Goal: Transaction & Acquisition: Purchase product/service

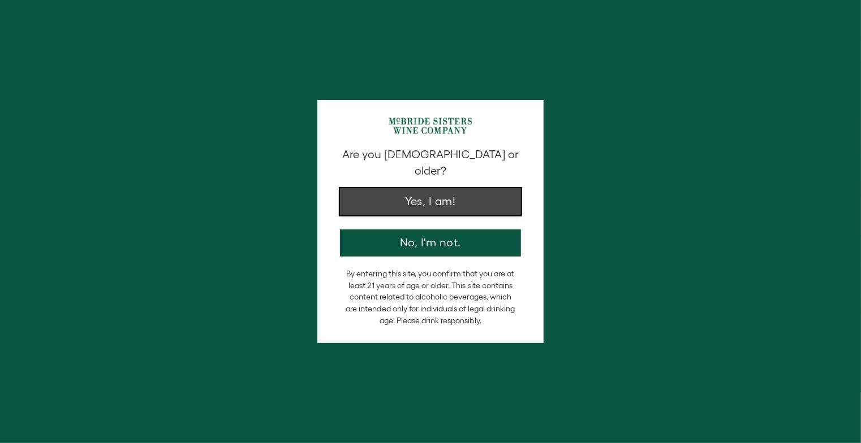
click at [424, 188] on button "Yes, I am!" at bounding box center [430, 201] width 181 height 27
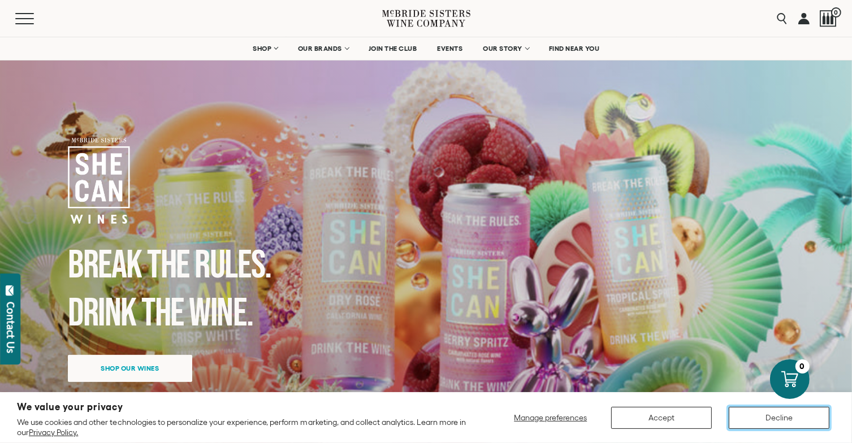
click at [779, 413] on button "Decline" at bounding box center [779, 418] width 101 height 22
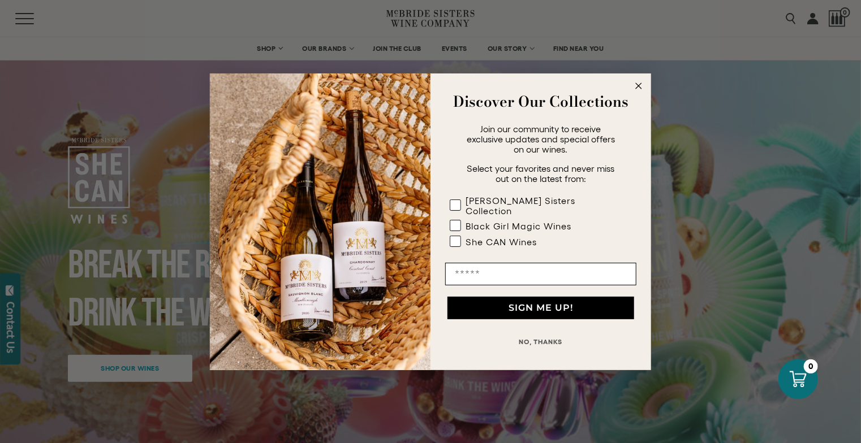
click at [636, 90] on circle "Close dialog" at bounding box center [638, 85] width 13 height 13
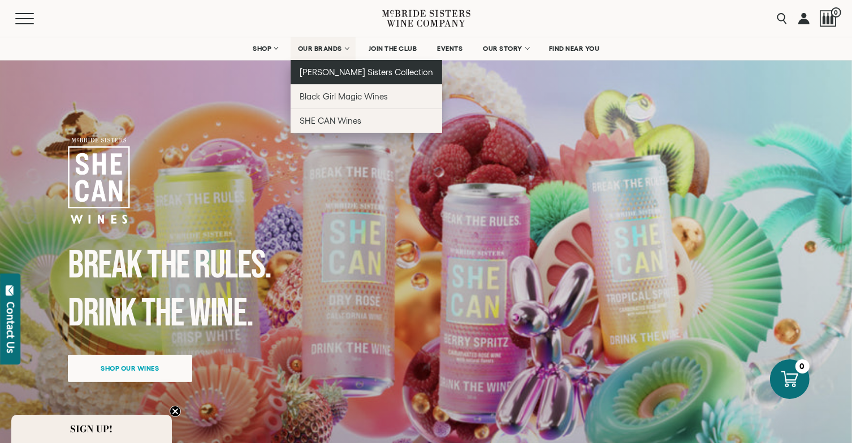
click at [330, 70] on span "[PERSON_NAME] Sisters Collection" at bounding box center [367, 72] width 134 height 10
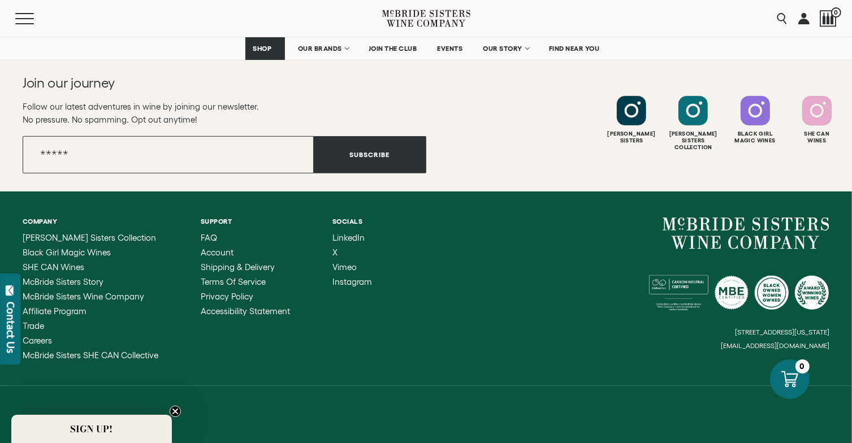
scroll to position [5134, 0]
